Goal: Information Seeking & Learning: Learn about a topic

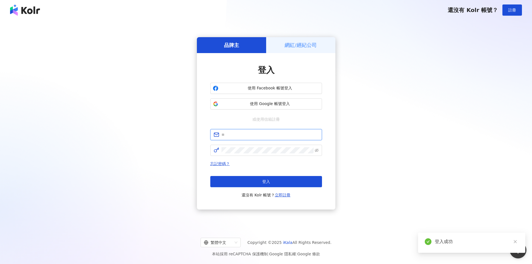
type input "**********"
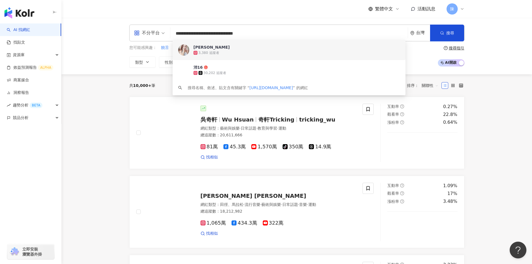
type input "**********"
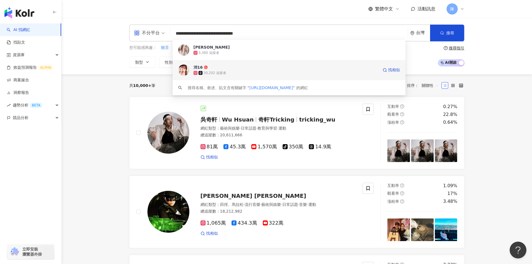
click at [202, 68] on div "沛16" at bounding box center [198, 68] width 9 height 6
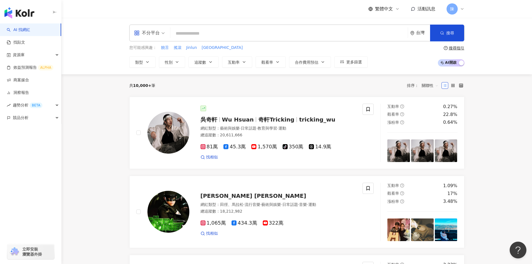
click at [501, 69] on div "不分平台 台灣 搜尋 ffc8947c-48b3-448c-866b-1dd623c147b5 陳蓓蓓 3,380 追蹤者 沛16 30,202 追蹤者 搜尋…" at bounding box center [296, 46] width 471 height 56
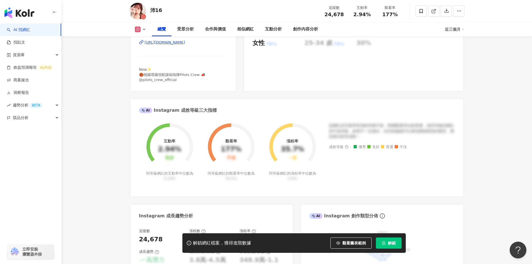
scroll to position [140, 0]
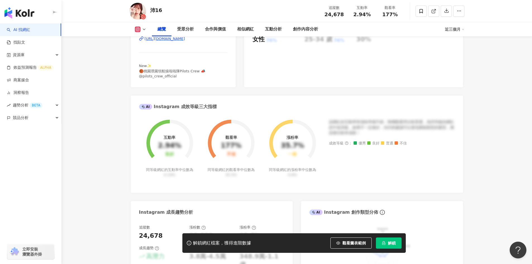
click at [394, 242] on span "解鎖" at bounding box center [392, 243] width 8 height 4
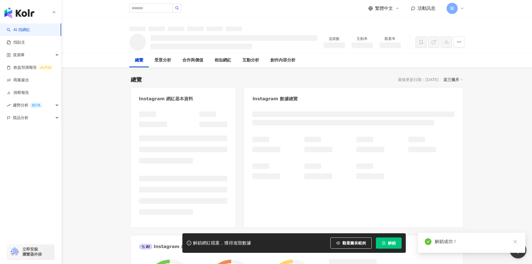
scroll to position [0, 0]
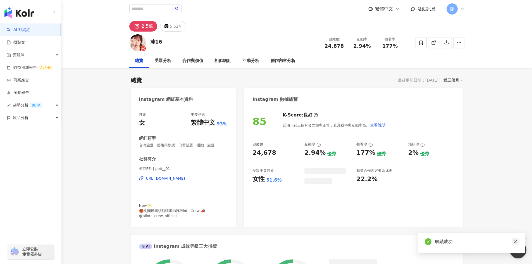
click at [517, 241] on icon "close" at bounding box center [516, 242] width 4 height 4
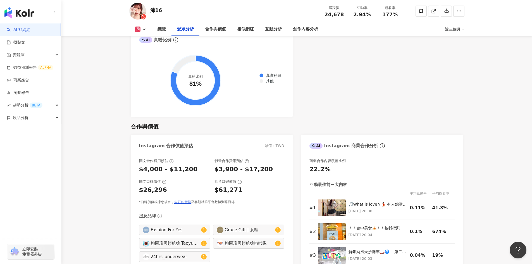
scroll to position [755, 0]
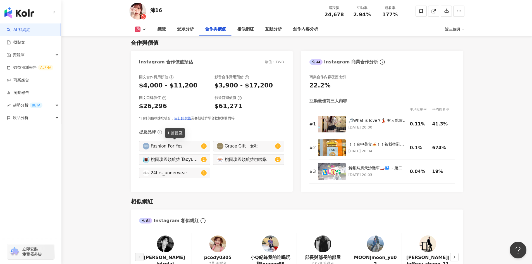
click at [181, 146] on div "Fashion For Yes" at bounding box center [175, 146] width 49 height 6
type input "**********"
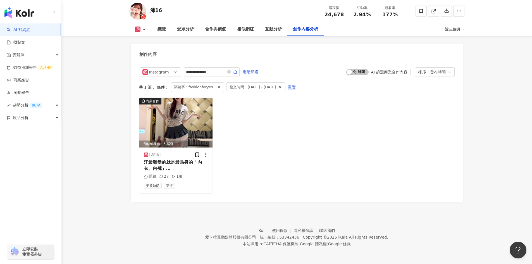
scroll to position [1706, 0]
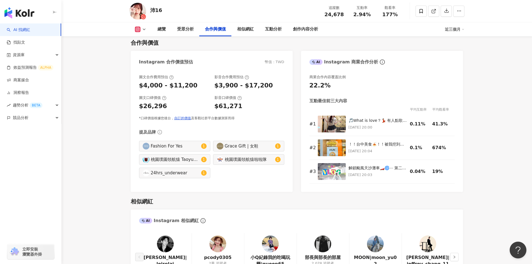
click at [182, 174] on div "24hrs_underwear" at bounding box center [175, 173] width 49 height 6
type input "**********"
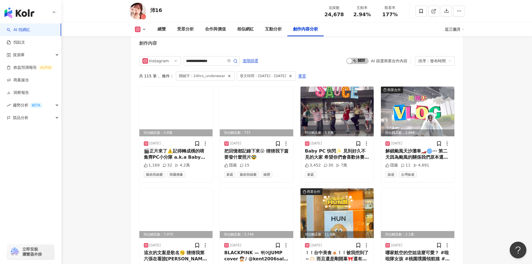
scroll to position [1706, 0]
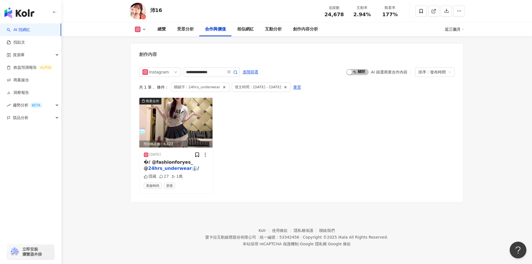
scroll to position [755, 0]
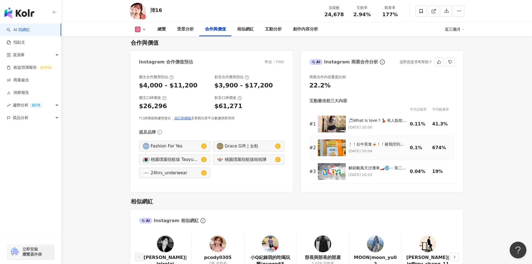
click at [483, 127] on main "2.5萬 5,524 沛16 追蹤數 24,678 互動率 2.94% 觀看率 177% 總覽 受眾分析 合作與價值 相似網紅 互動分析 創作內容分析 近三個…" at bounding box center [296, 206] width 471 height 1885
click at [248, 145] on div "Grace Gift | 女鞋" at bounding box center [249, 146] width 49 height 6
type input "**********"
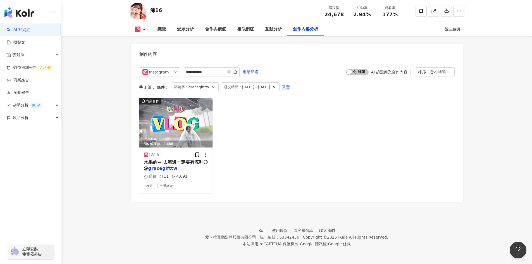
scroll to position [1706, 0]
click at [163, 169] on mark "gracegifttw" at bounding box center [162, 168] width 29 height 5
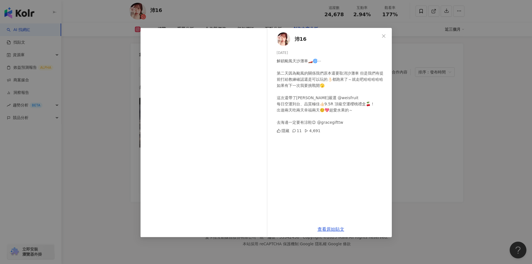
click at [334, 124] on div "解鎖颱風天沙灘車🏎️🌀⋯ 第二天因為颱風的關係我們原本還要取消沙灘車 但是我們有提前打給教練確認還是可以玩的👌🏻都跑來了～就走吧哈哈哈哈哈 如果有下一次我要挑…" at bounding box center [332, 92] width 111 height 68
drag, startPoint x: 342, startPoint y: 123, endPoint x: 319, endPoint y: 124, distance: 22.6
click at [319, 124] on div "解鎖颱風天沙灘車🏎️🌀⋯ 第二天因為颱風的關係我們原本還要取消沙灘車 但是我們有提前打給教練確認還是可以玩的👌🏻都跑來了～就走吧哈哈哈哈哈 如果有下一次我要挑…" at bounding box center [332, 92] width 111 height 68
copy div "tw"
click at [431, 65] on div "沛16 [DATE] 解鎖颱風天沙灘車🏎️🌀⋯ 第二天因為颱風的關係我們原本還要取消沙灘車 但是我們有提前打給教練確認還是可以玩的👌🏻都跑來了～就走吧哈哈哈哈…" at bounding box center [266, 132] width 532 height 264
